Goal: Transaction & Acquisition: Purchase product/service

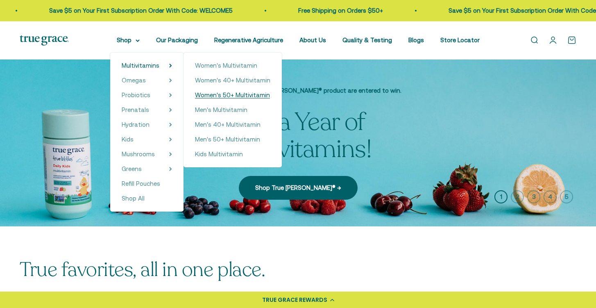
click at [213, 94] on span "Women's 50+ Multivitamin" at bounding box center [232, 94] width 75 height 7
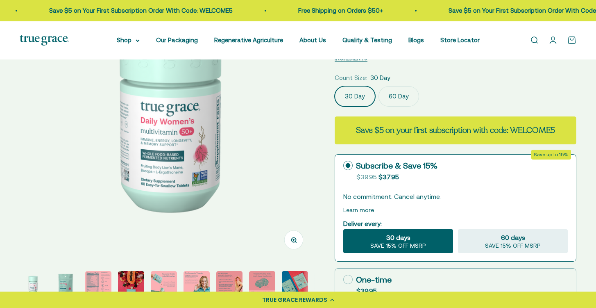
scroll to position [114, 0]
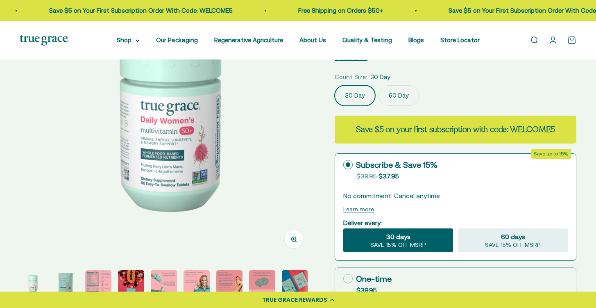
click at [407, 98] on label "60 Day" at bounding box center [398, 95] width 41 height 20
click at [335, 85] on input "60 Day" at bounding box center [334, 85] width 0 height 0
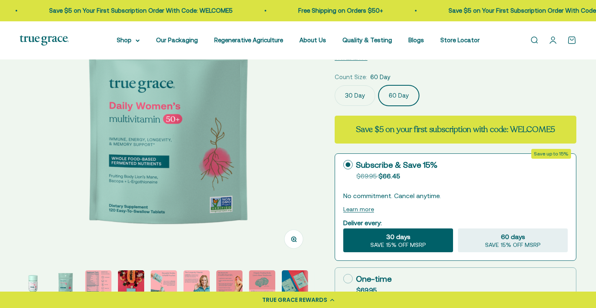
scroll to position [0, 308]
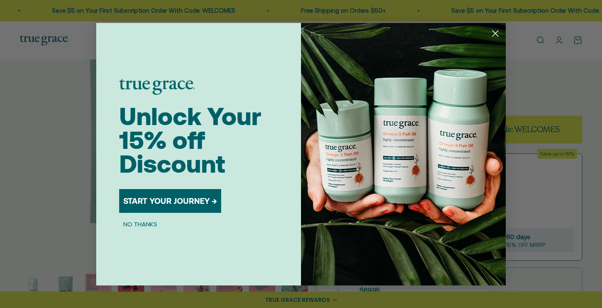
click at [496, 37] on circle "Close dialog" at bounding box center [496, 33] width 14 height 14
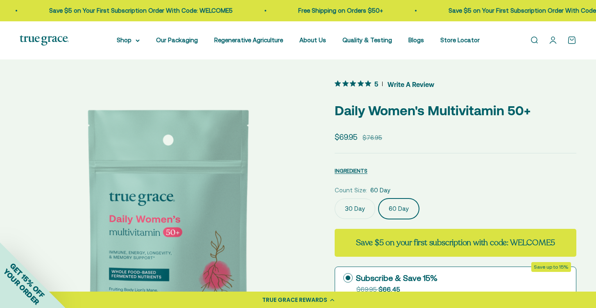
scroll to position [0, 0]
